Goal: Use online tool/utility: Utilize a website feature to perform a specific function

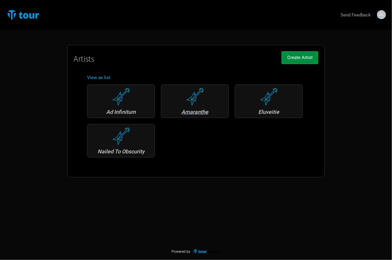
click at [194, 108] on div "Amaranthe" at bounding box center [195, 101] width 68 height 34
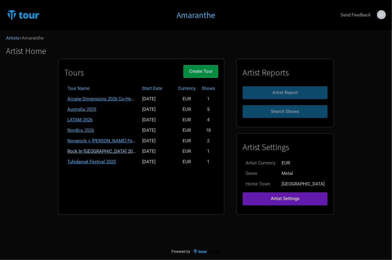
click at [104, 148] on link "Rock In Rautheim 2025" at bounding box center [102, 150] width 70 height 5
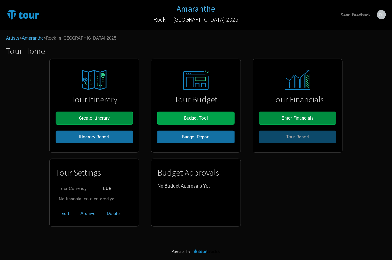
click at [196, 121] on button "Budget Tool" at bounding box center [195, 118] width 77 height 13
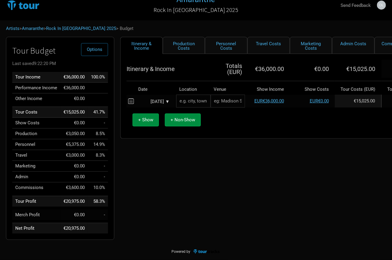
scroll to position [10, 0]
click at [242, 188] on div "Itinerary & Income Production Costs Personnel Costs Travel Costs Marketing Cost…" at bounding box center [283, 140] width 339 height 206
